Goal: Task Accomplishment & Management: Complete application form

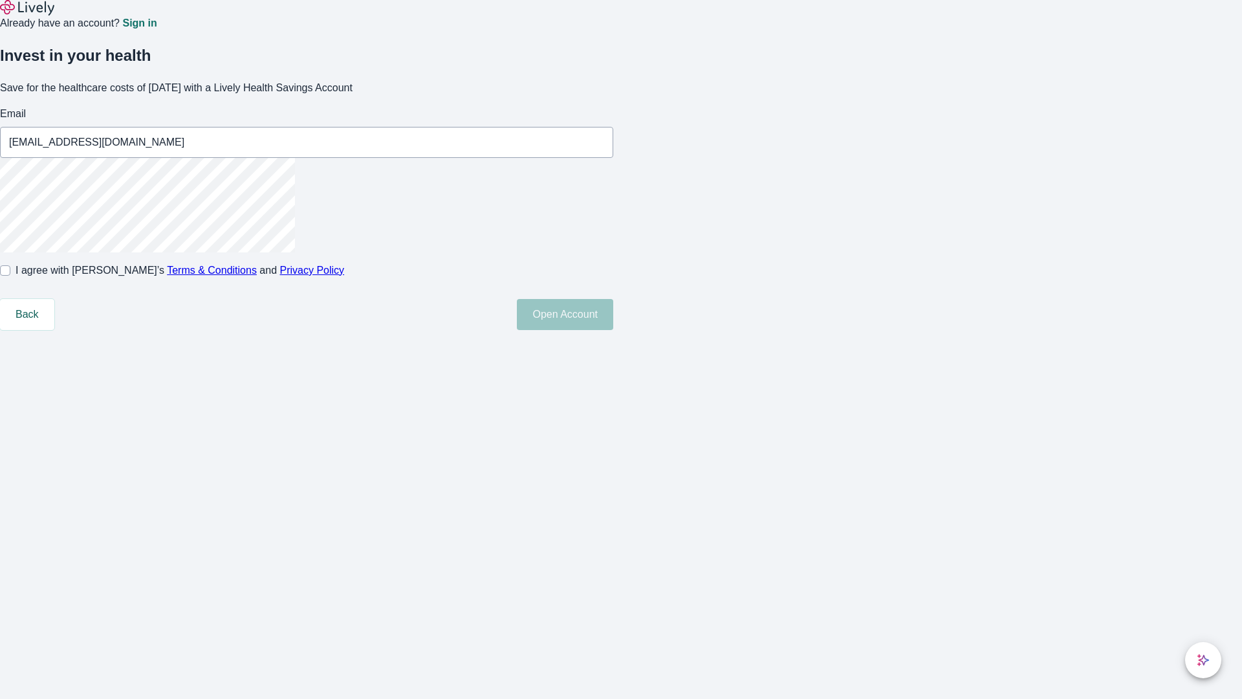
click at [10, 276] on input "I agree with Lively’s Terms & Conditions and Privacy Policy" at bounding box center [5, 270] width 10 height 10
checkbox input "true"
click at [613, 330] on button "Open Account" at bounding box center [565, 314] width 96 height 31
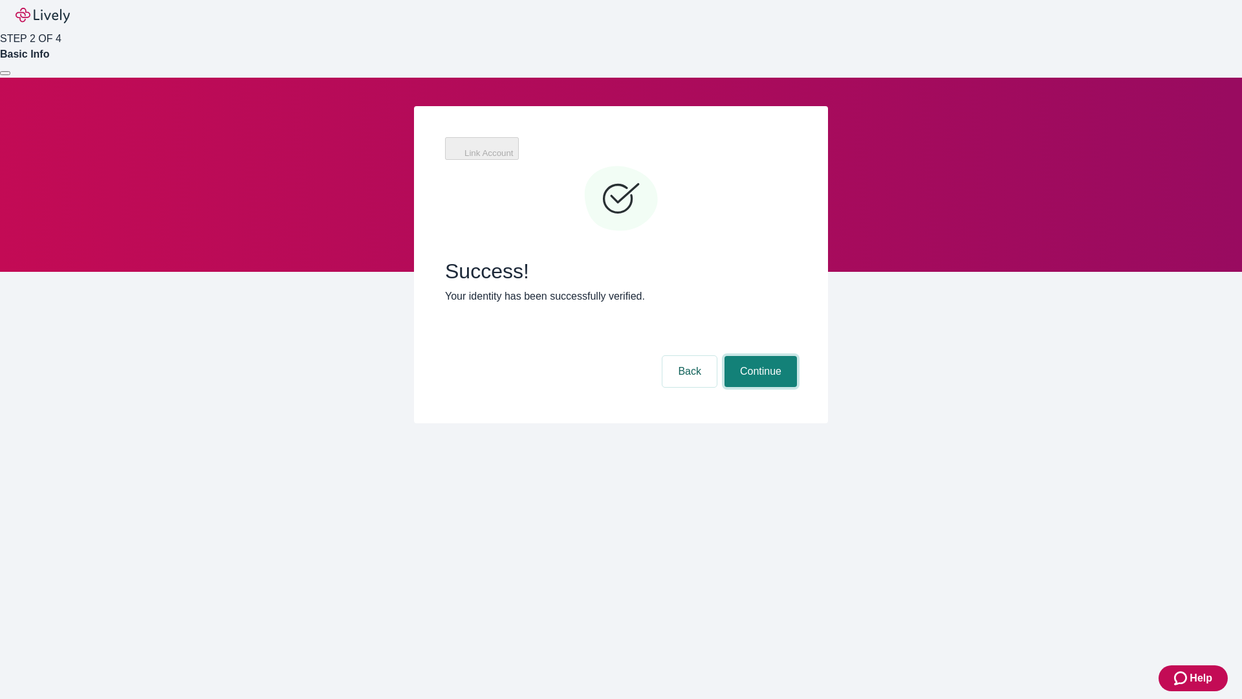
click at [759, 356] on button "Continue" at bounding box center [761, 371] width 72 height 31
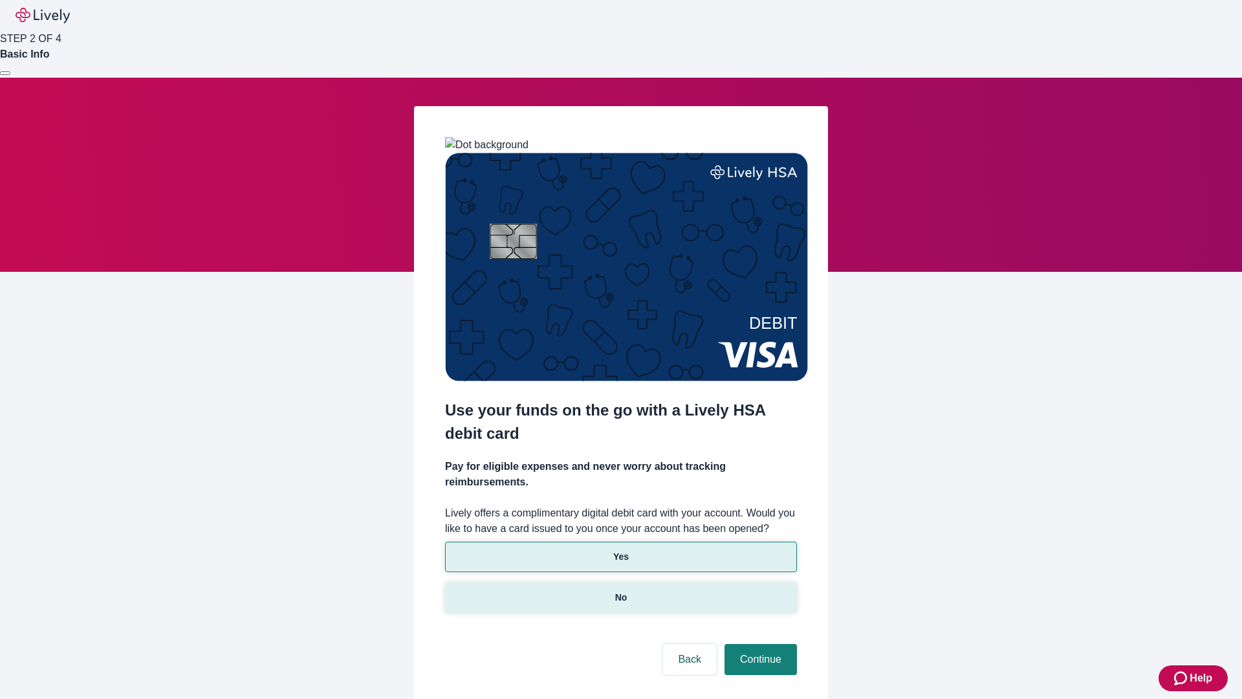
click at [621, 591] on p "No" at bounding box center [621, 598] width 12 height 14
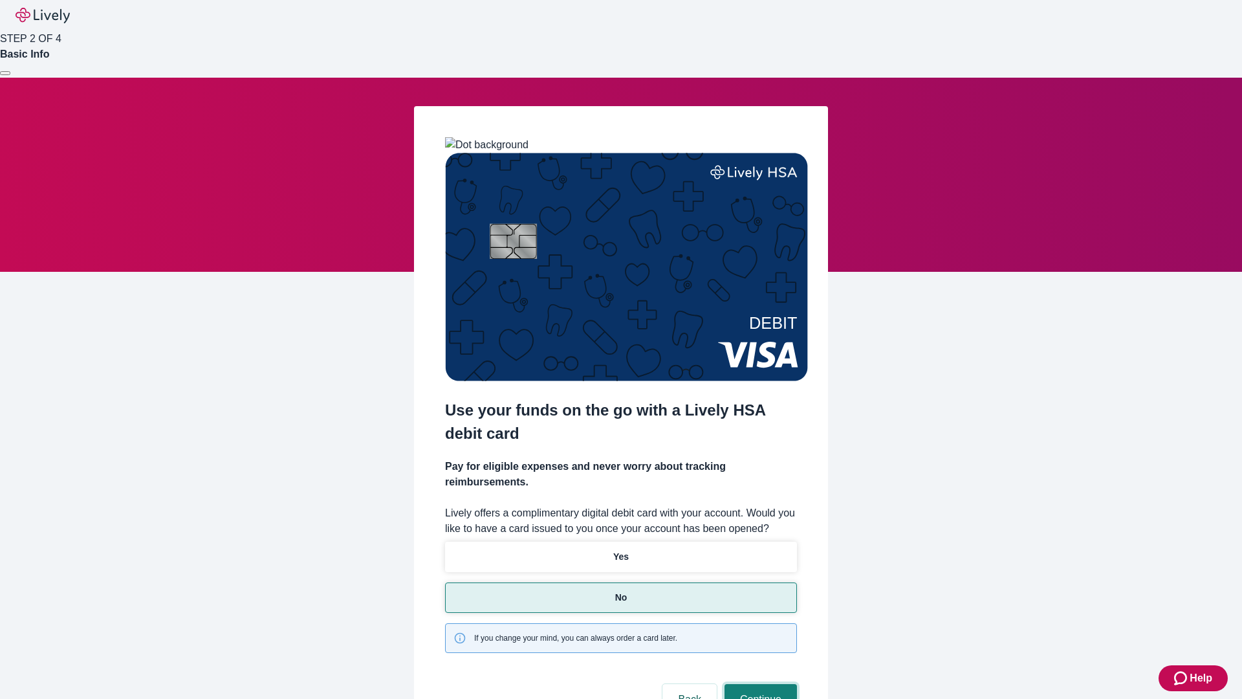
click at [759, 684] on button "Continue" at bounding box center [761, 699] width 72 height 31
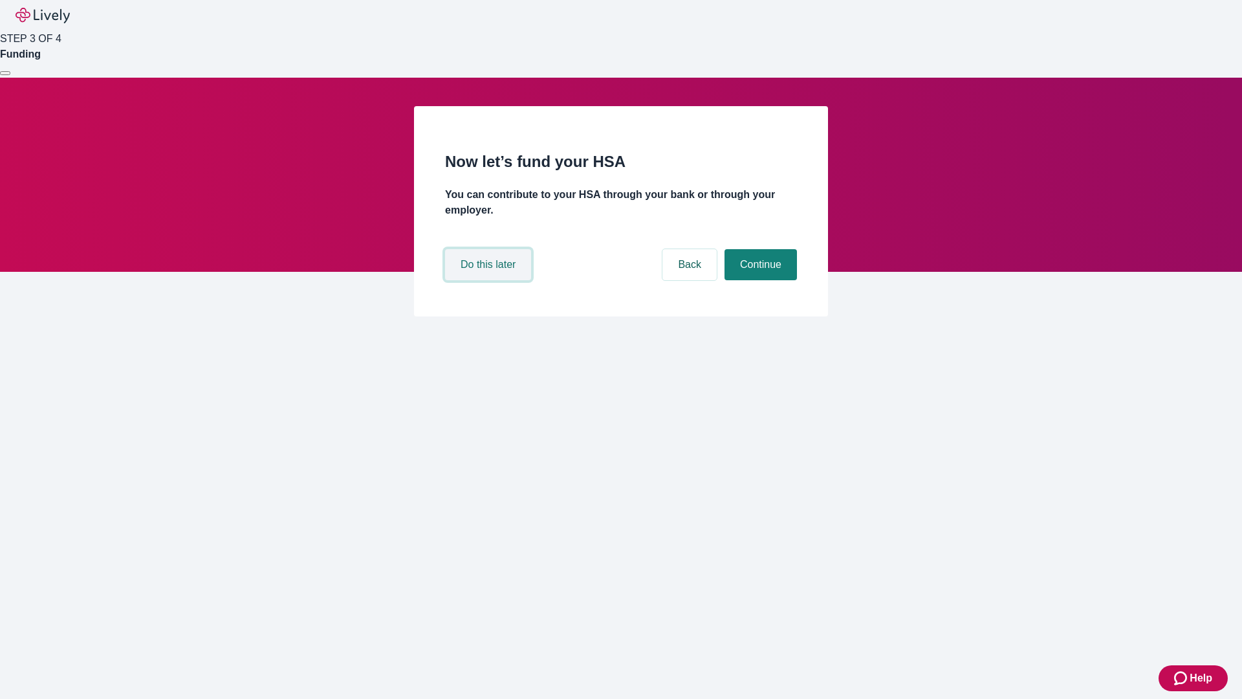
click at [490, 280] on button "Do this later" at bounding box center [488, 264] width 86 height 31
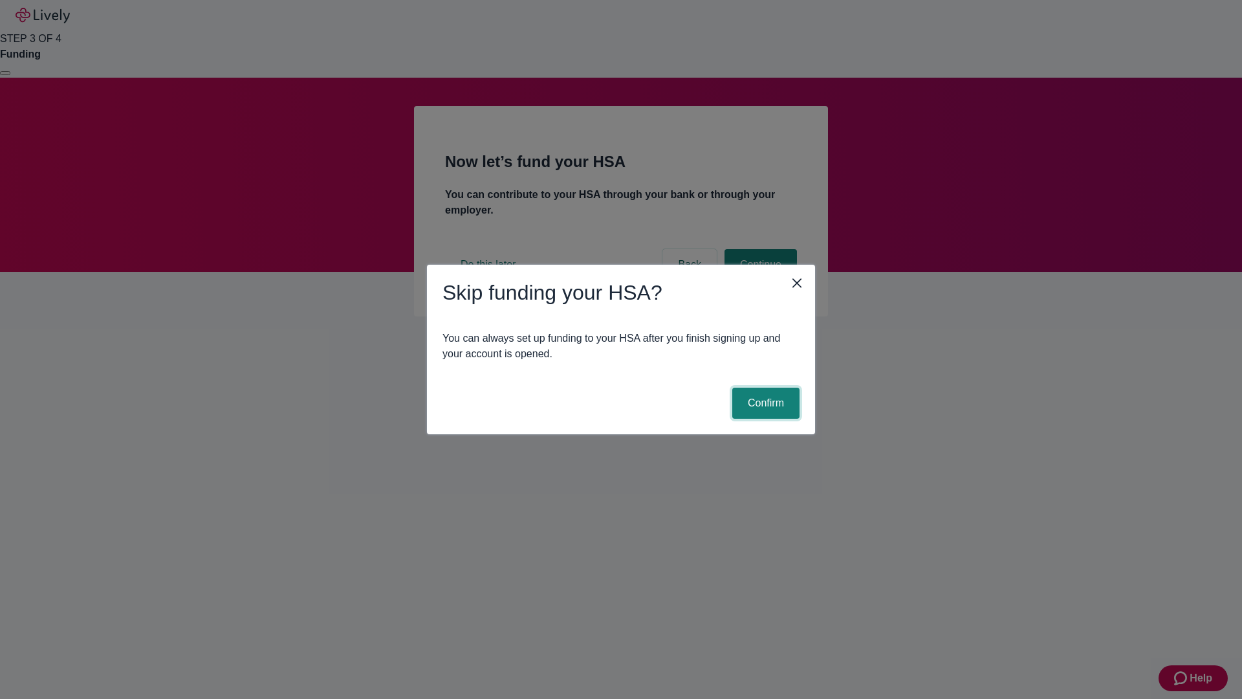
click at [764, 403] on button "Confirm" at bounding box center [766, 403] width 67 height 31
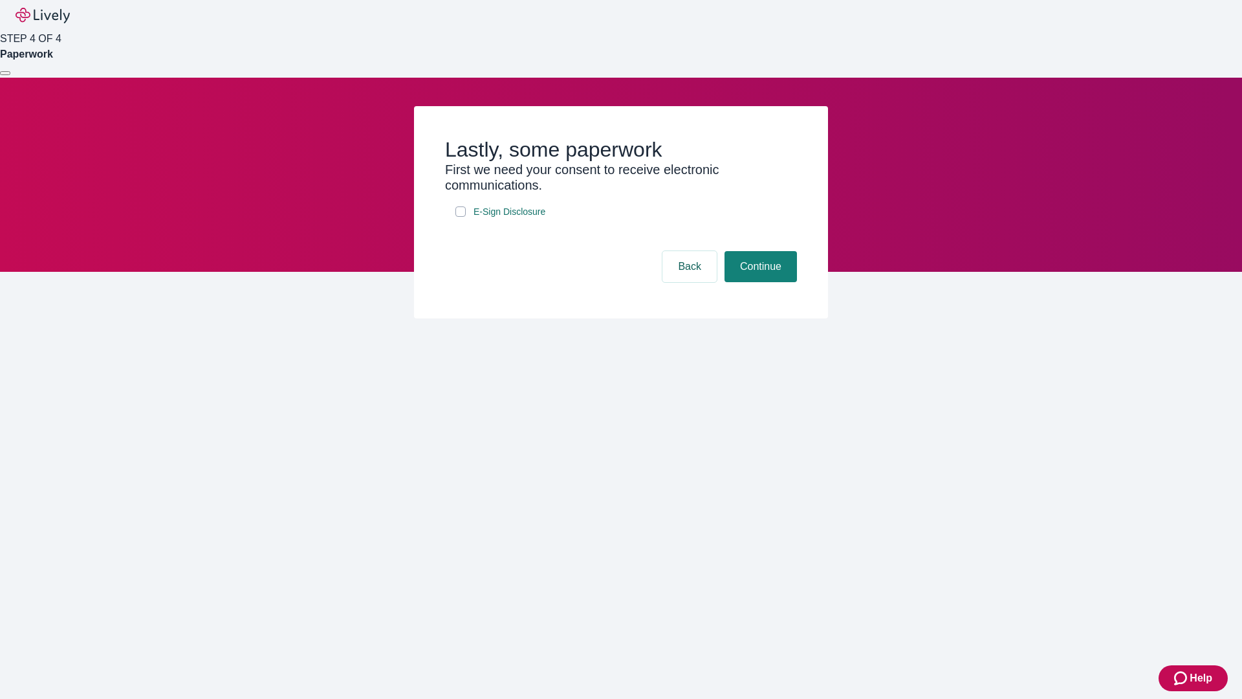
click at [461, 217] on input "E-Sign Disclosure" at bounding box center [461, 211] width 10 height 10
checkbox input "true"
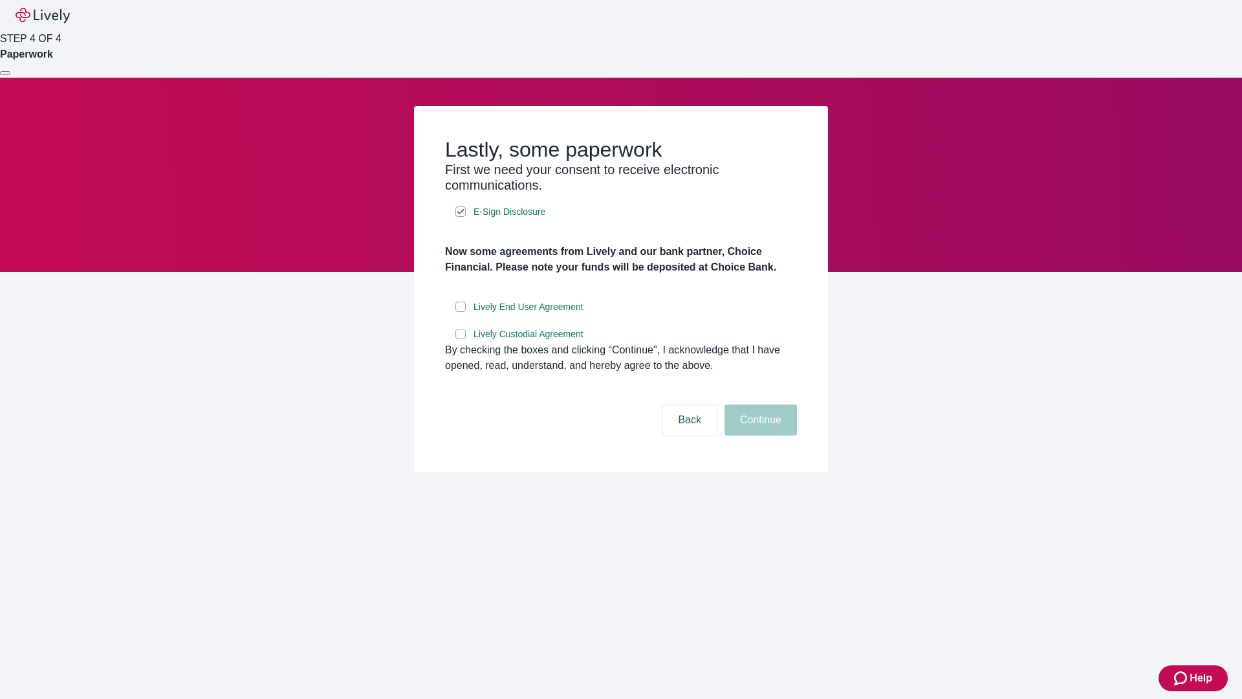
click at [461, 312] on input "Lively End User Agreement" at bounding box center [461, 307] width 10 height 10
checkbox input "true"
click at [461, 339] on input "Lively Custodial Agreement" at bounding box center [461, 334] width 10 height 10
checkbox input "true"
click at [759, 435] on button "Continue" at bounding box center [761, 419] width 72 height 31
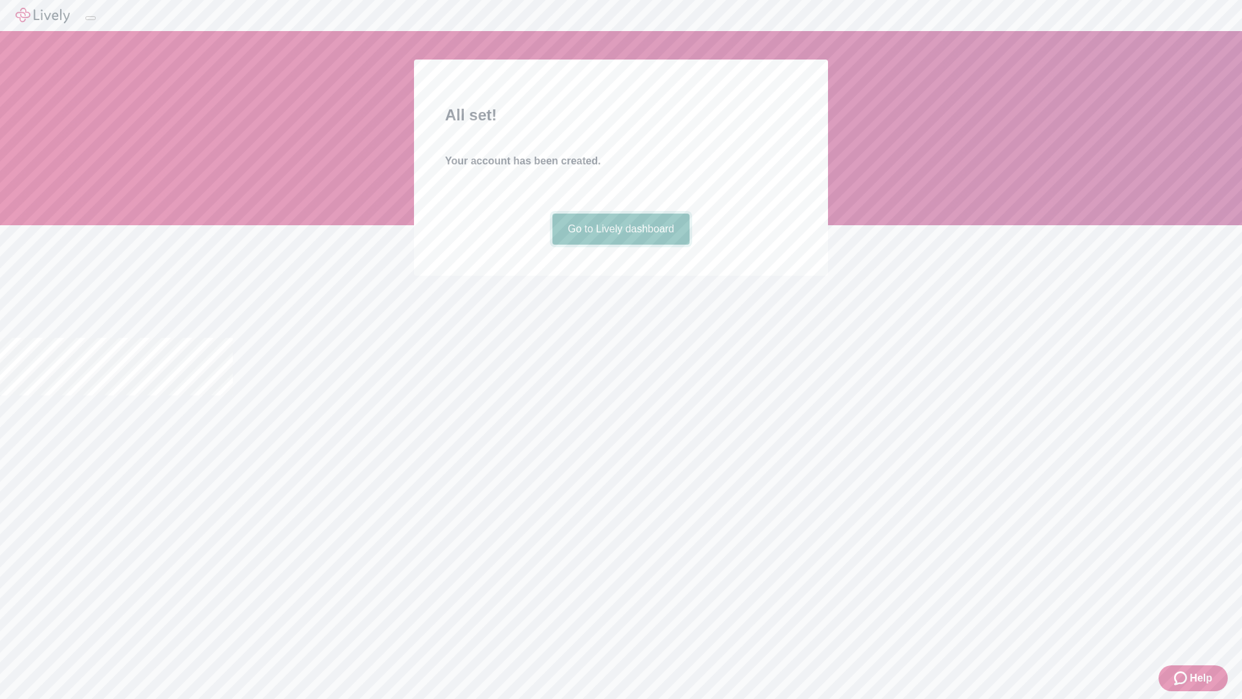
click at [621, 245] on link "Go to Lively dashboard" at bounding box center [622, 229] width 138 height 31
